Goal: Find specific page/section: Find specific page/section

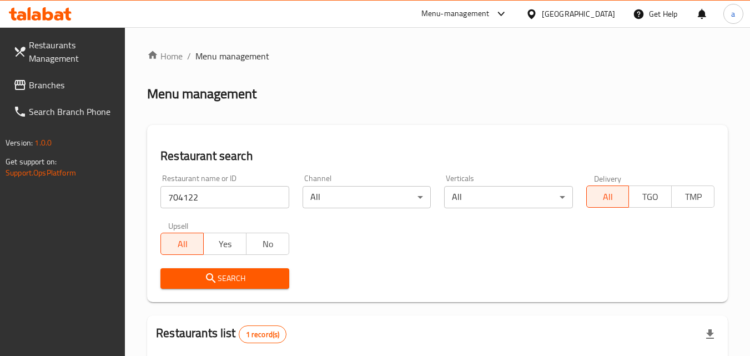
scroll to position [139, 0]
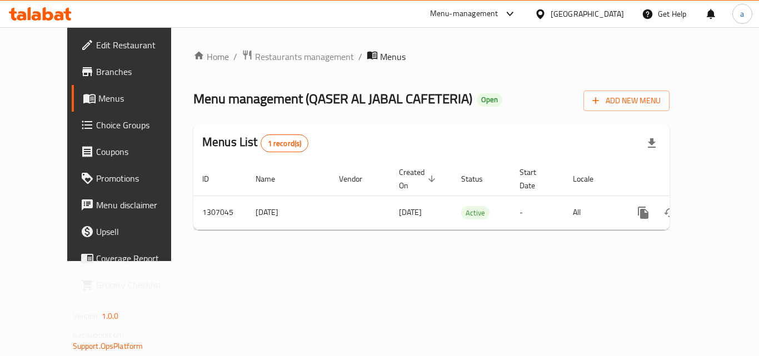
click at [96, 74] on span "Branches" at bounding box center [140, 71] width 89 height 13
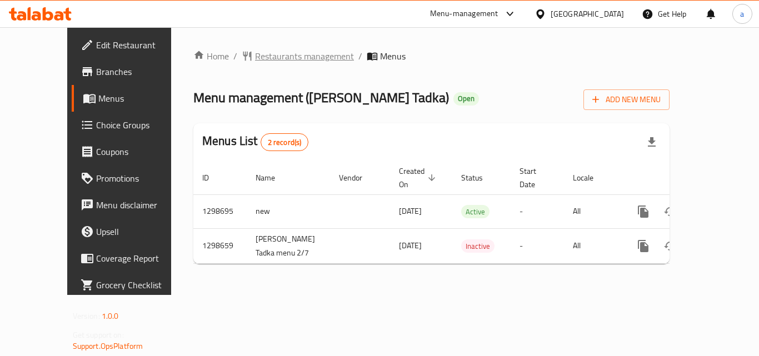
click at [271, 55] on span "Restaurants management" at bounding box center [304, 55] width 99 height 13
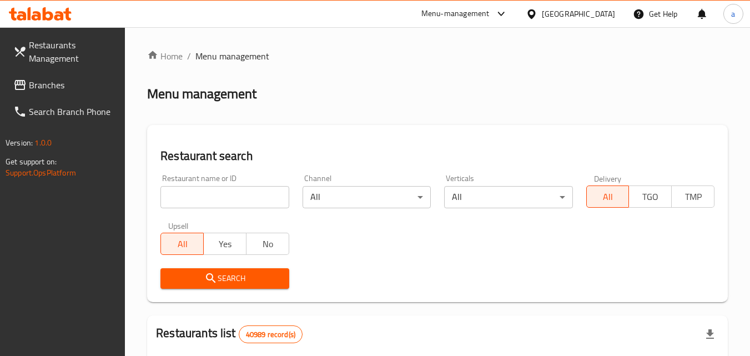
click at [244, 197] on input "search" at bounding box center [224, 197] width 128 height 22
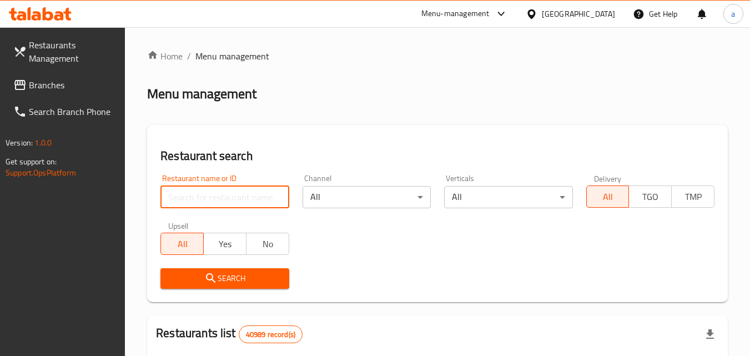
paste input "700749"
type input "700749"
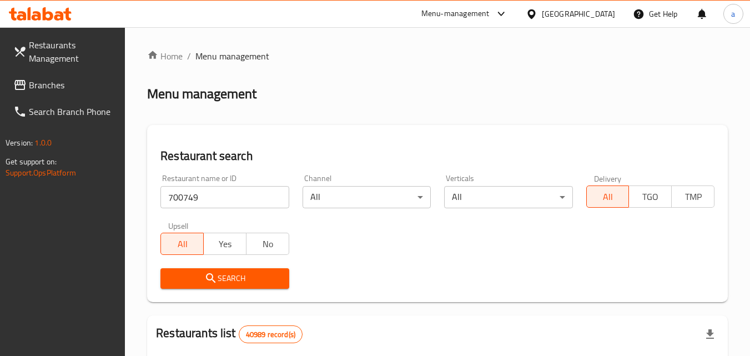
click at [222, 282] on span "Search" at bounding box center [224, 279] width 111 height 14
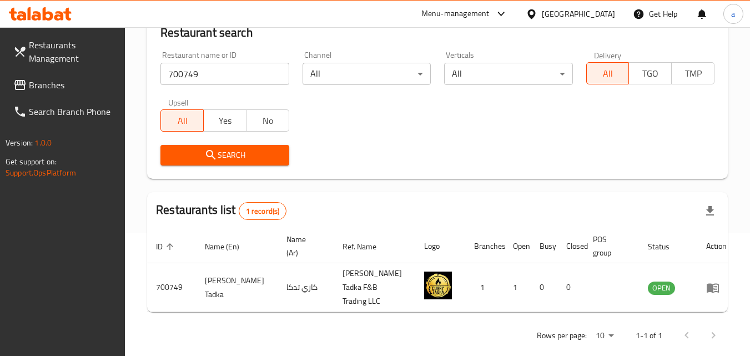
scroll to position [130, 0]
